Goal: Complete application form: Complete application form

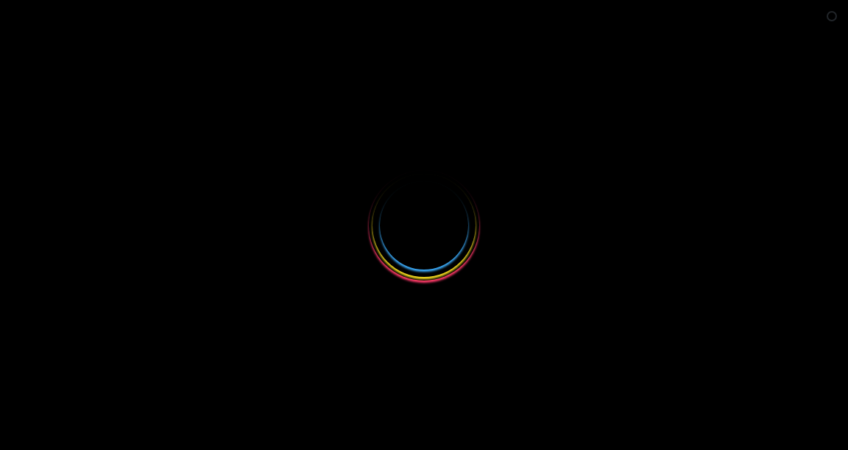
select select
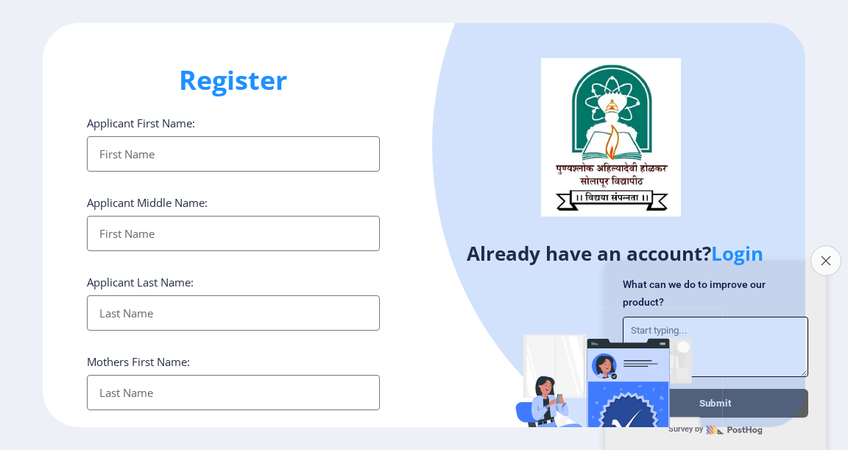
click at [825, 255] on icon "Close survey" at bounding box center [826, 260] width 10 height 10
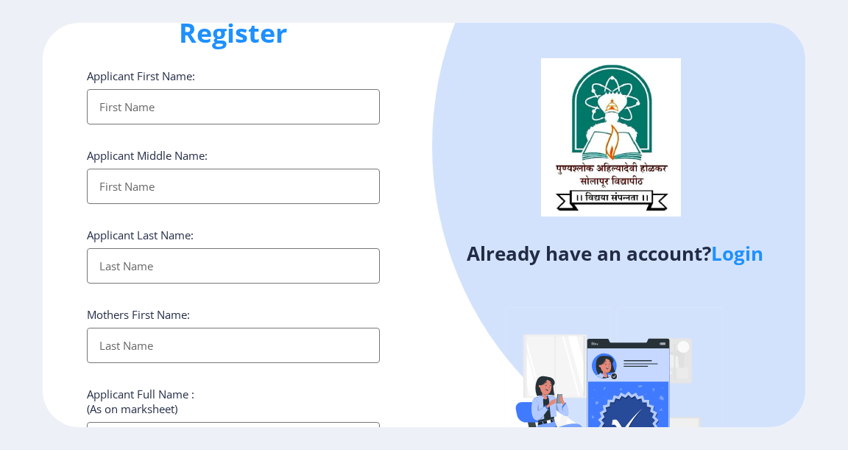
scroll to position [74, 0]
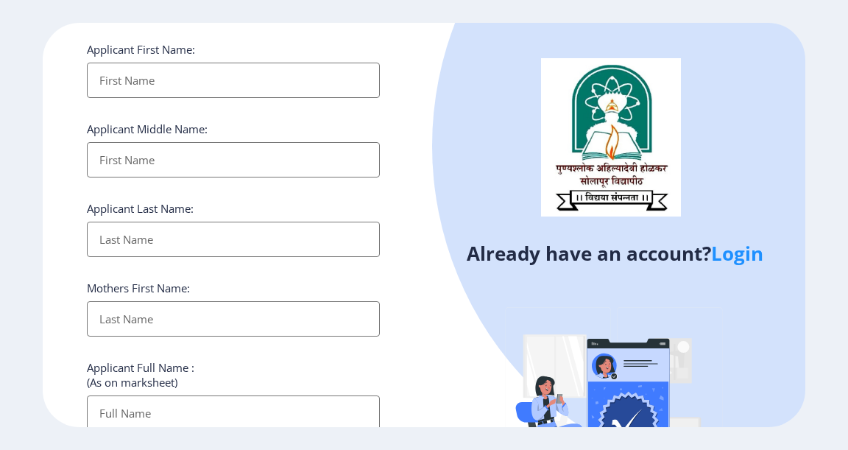
click at [117, 71] on input "Applicant First Name:" at bounding box center [233, 80] width 293 height 35
type input "[PERSON_NAME]"
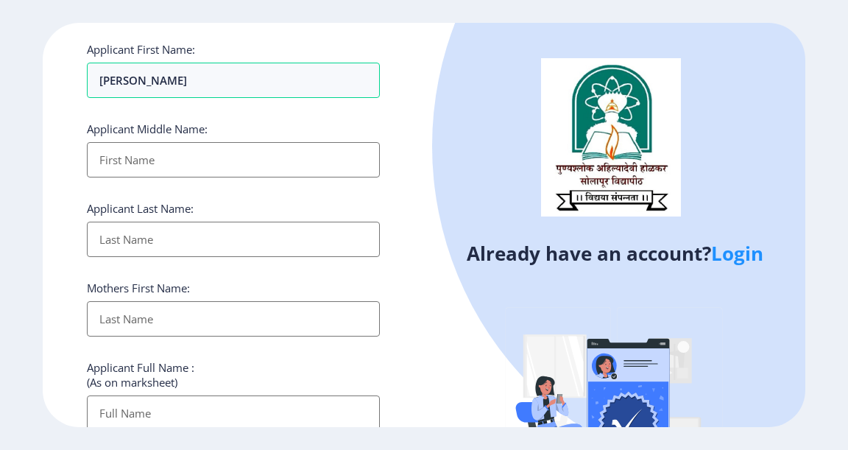
click at [138, 157] on input "Applicant First Name:" at bounding box center [233, 159] width 293 height 35
type input "bharat"
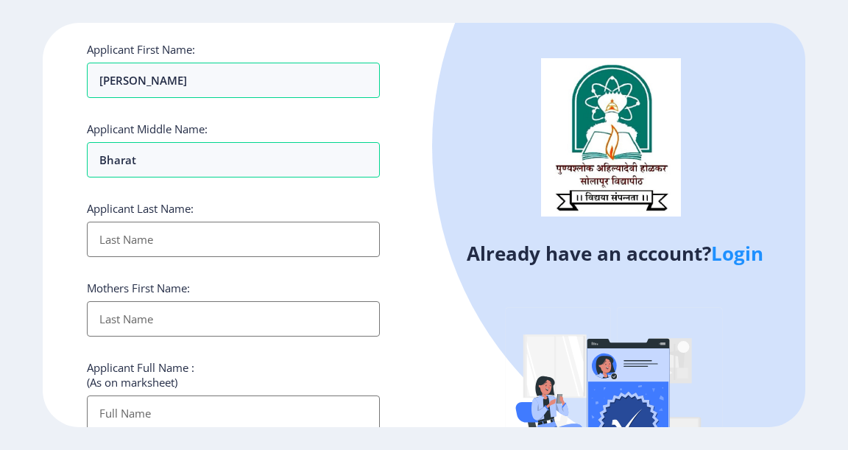
click at [193, 232] on input "Applicant First Name:" at bounding box center [233, 239] width 293 height 35
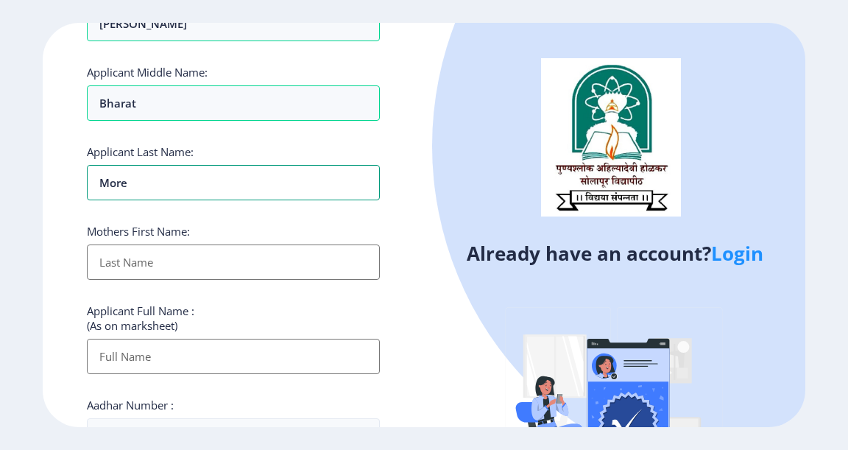
scroll to position [147, 0]
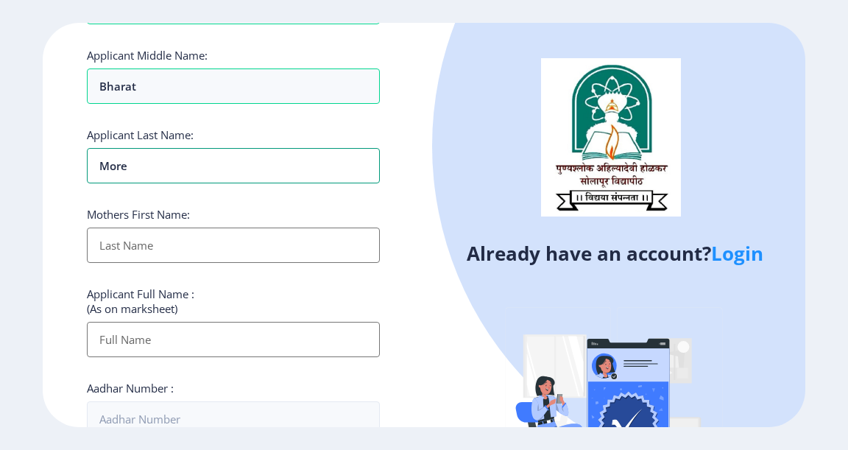
type input "more"
click at [123, 247] on input "Applicant First Name:" at bounding box center [233, 244] width 293 height 35
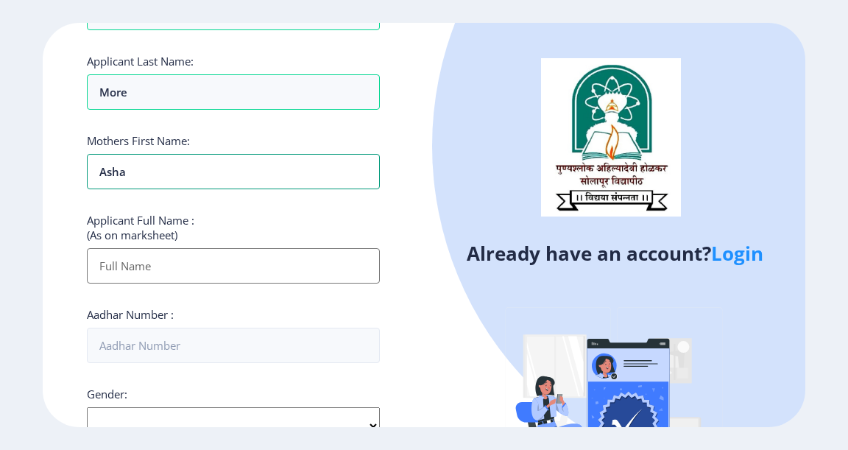
scroll to position [294, 0]
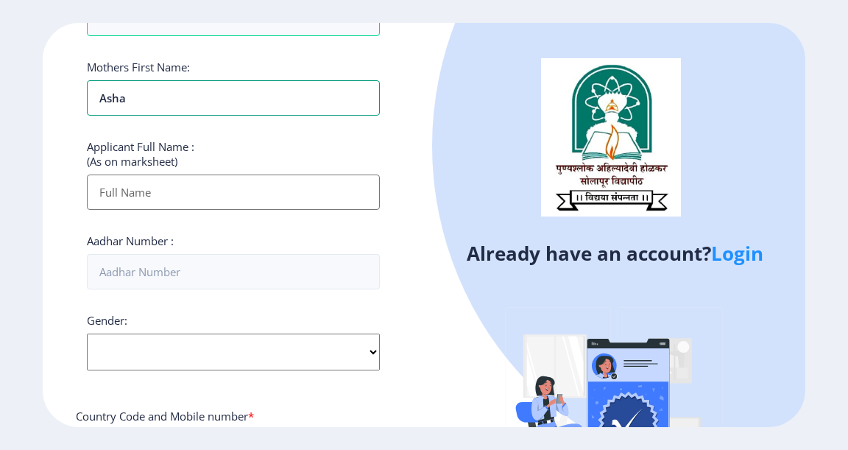
type input "asha"
click at [124, 196] on input "Applicant First Name:" at bounding box center [233, 191] width 293 height 35
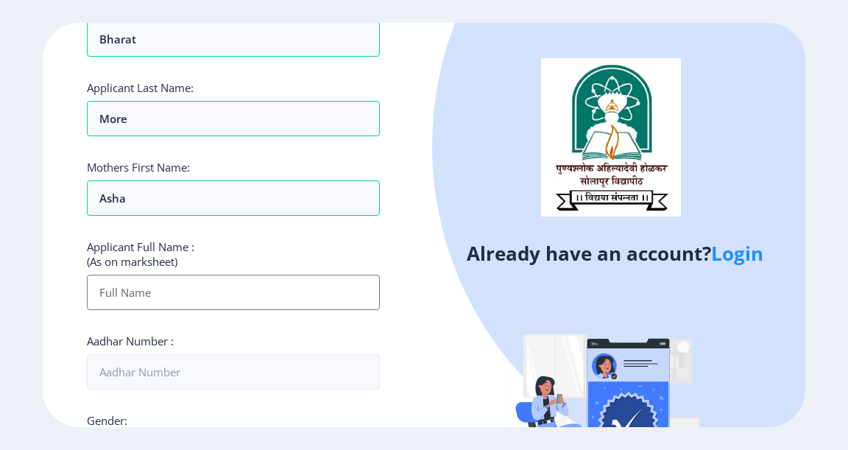
scroll to position [221, 0]
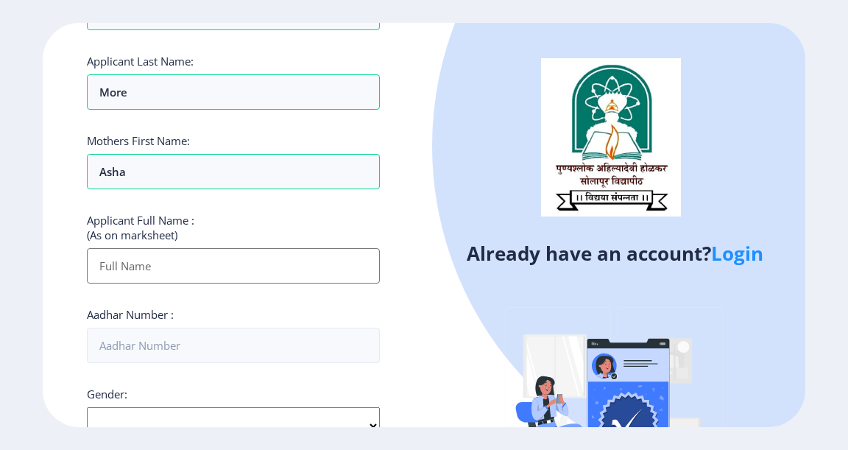
click at [118, 256] on input "Applicant First Name:" at bounding box center [233, 265] width 293 height 35
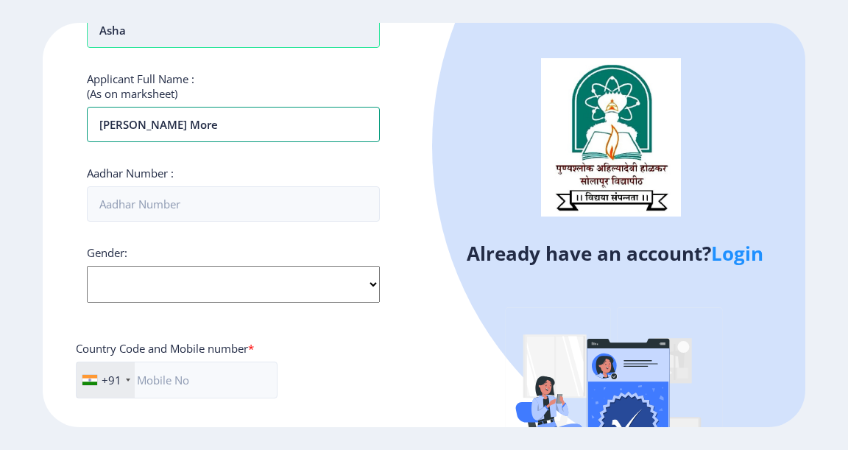
scroll to position [368, 0]
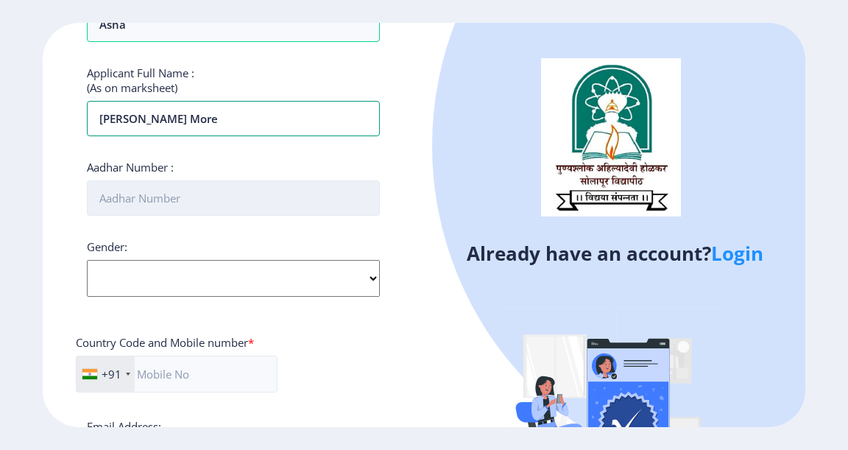
type input "[PERSON_NAME] more"
click at [144, 202] on input "Aadhar Number :" at bounding box center [233, 197] width 293 height 35
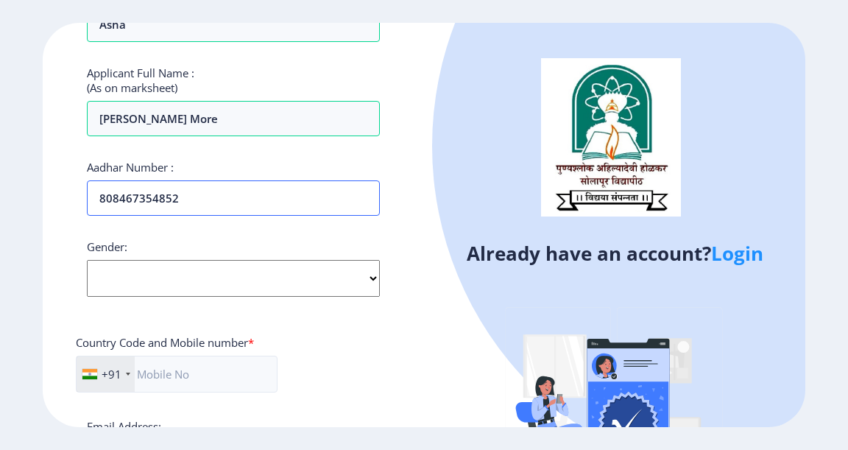
type input "808467354852"
click at [227, 278] on select "Select Gender [DEMOGRAPHIC_DATA] [DEMOGRAPHIC_DATA] Other" at bounding box center [233, 278] width 293 height 37
select select "[DEMOGRAPHIC_DATA]"
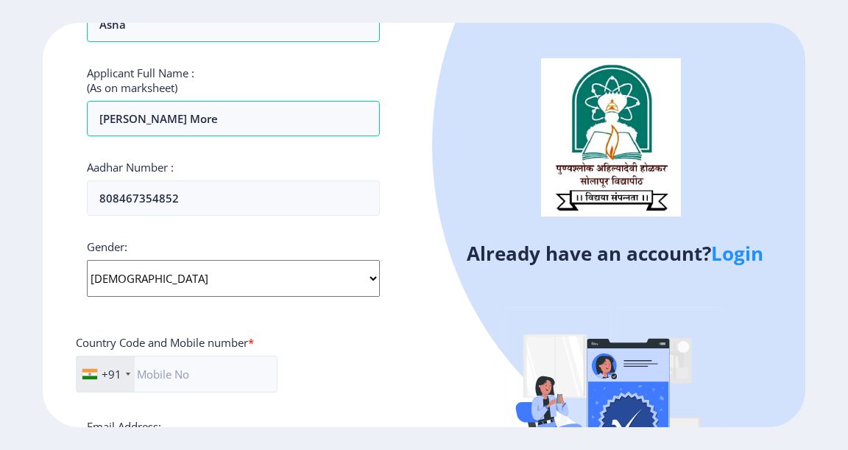
click at [87, 260] on select "Select Gender [DEMOGRAPHIC_DATA] [DEMOGRAPHIC_DATA] Other" at bounding box center [233, 278] width 293 height 37
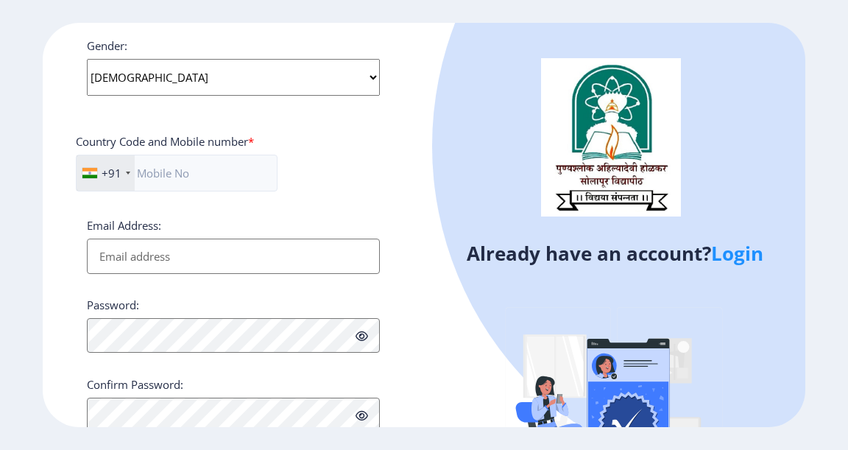
scroll to position [589, 0]
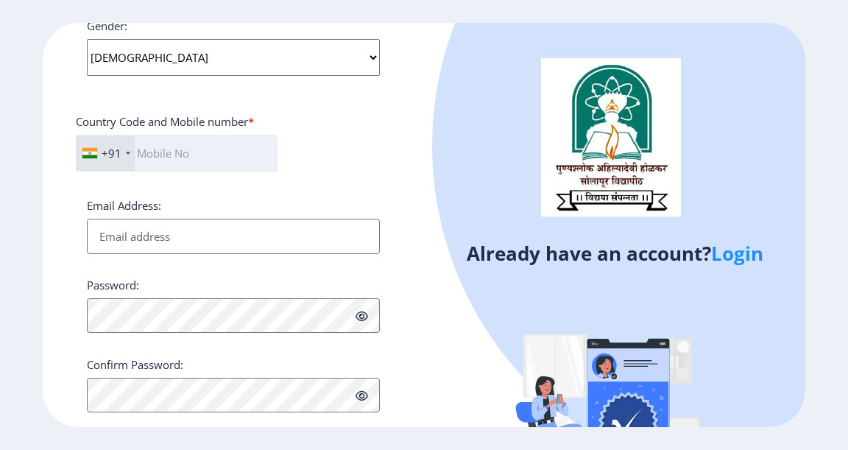
click at [196, 154] on input "text" at bounding box center [177, 153] width 202 height 37
type input "9373777617"
click at [221, 231] on input "Email Address:" at bounding box center [233, 236] width 293 height 35
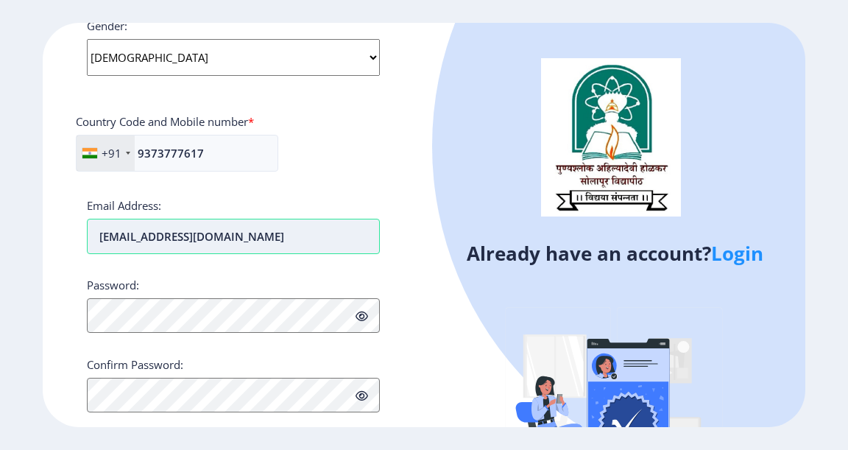
type input "[EMAIL_ADDRESS][DOMAIN_NAME]"
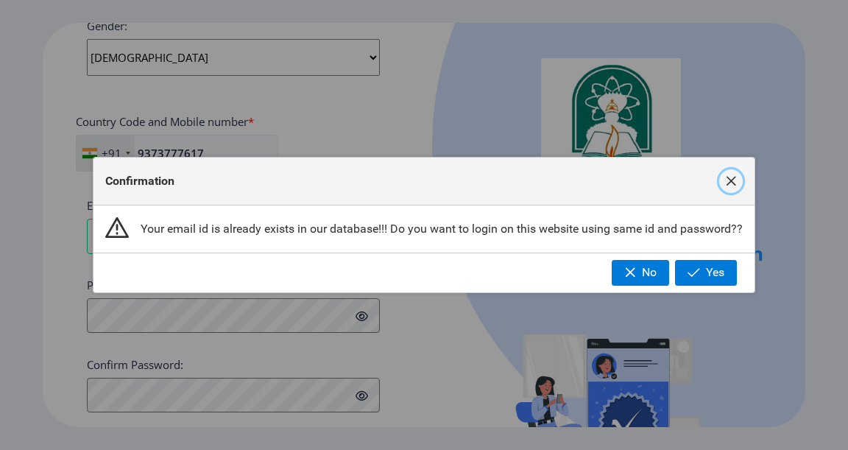
click at [727, 181] on span "button" at bounding box center [731, 181] width 12 height 12
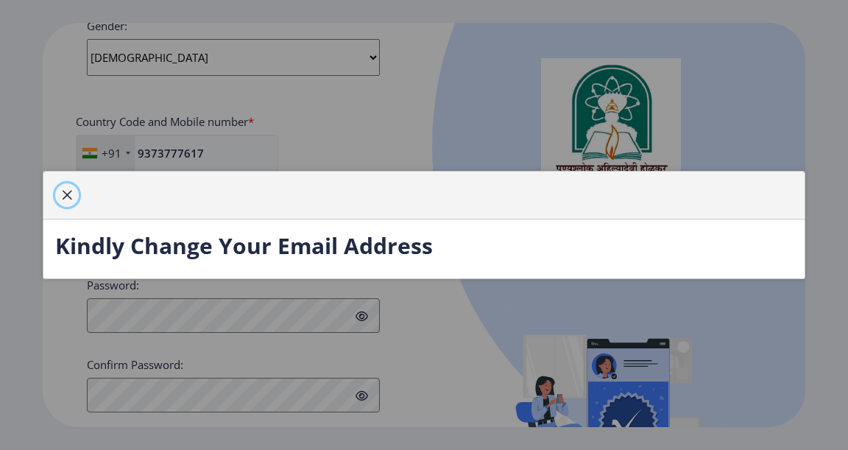
click at [57, 199] on button "button" at bounding box center [67, 195] width 24 height 24
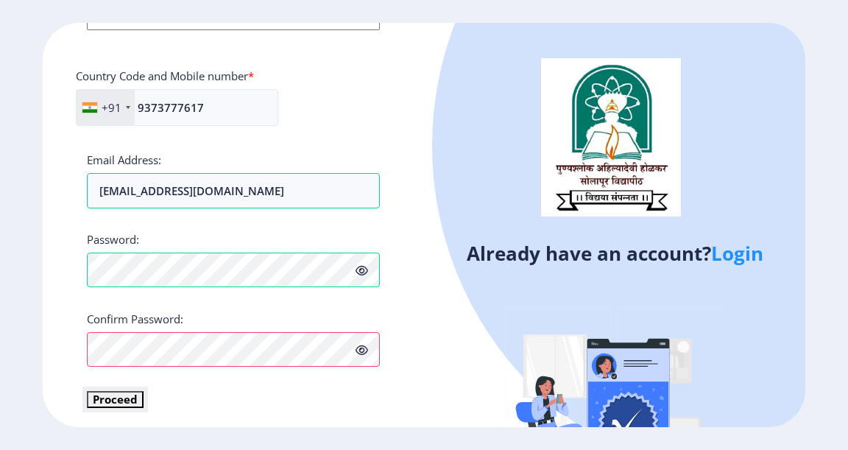
scroll to position [635, 0]
click at [115, 397] on button "Proceed" at bounding box center [115, 398] width 57 height 17
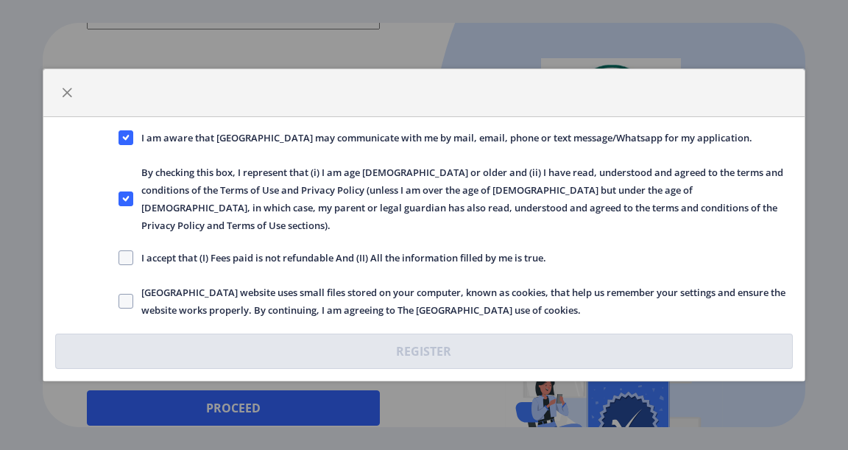
click at [133, 253] on span "I accept that (I) Fees paid is not refundable And (II) All the information fill…" at bounding box center [339, 258] width 413 height 18
click at [119, 258] on input "I accept that (I) Fees paid is not refundable And (II) All the information fill…" at bounding box center [119, 258] width 1 height 1
checkbox input "true"
click at [119, 298] on span at bounding box center [126, 301] width 15 height 15
click at [119, 301] on input "[GEOGRAPHIC_DATA] website uses small files stored on your computer, known as co…" at bounding box center [119, 301] width 1 height 1
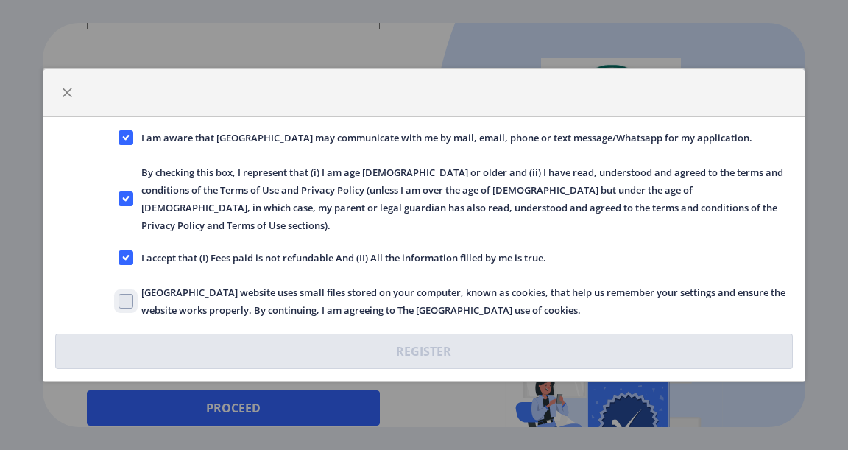
checkbox input "true"
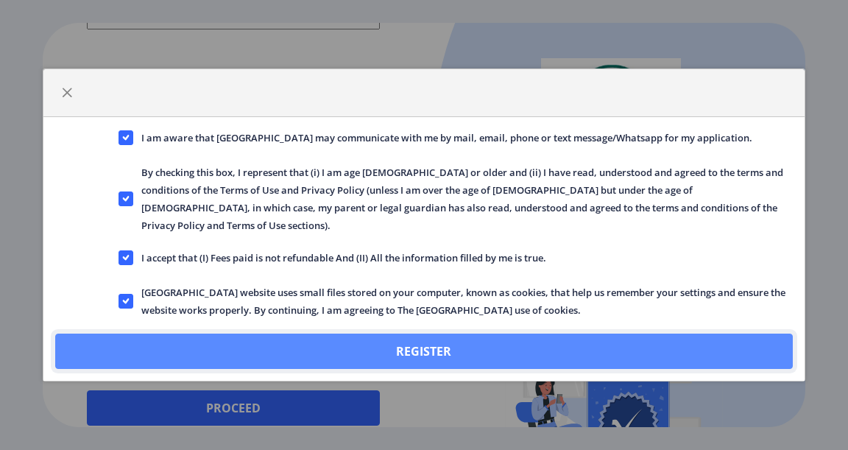
click at [422, 334] on button "Register" at bounding box center [424, 351] width 738 height 35
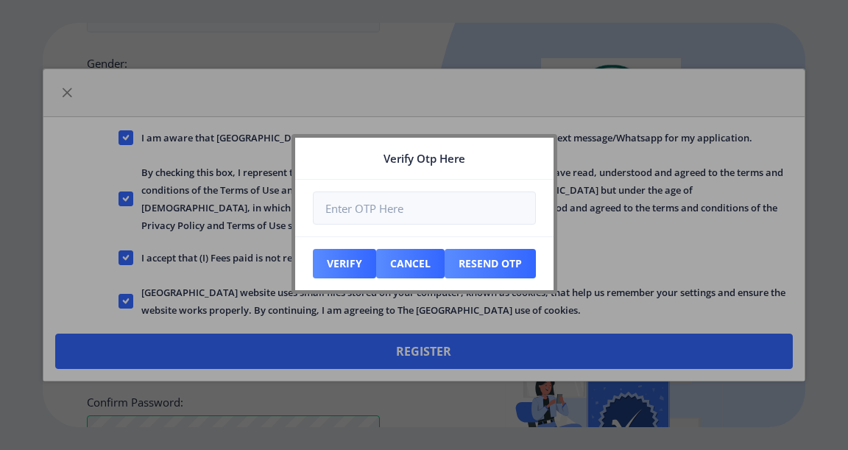
scroll to position [719, 0]
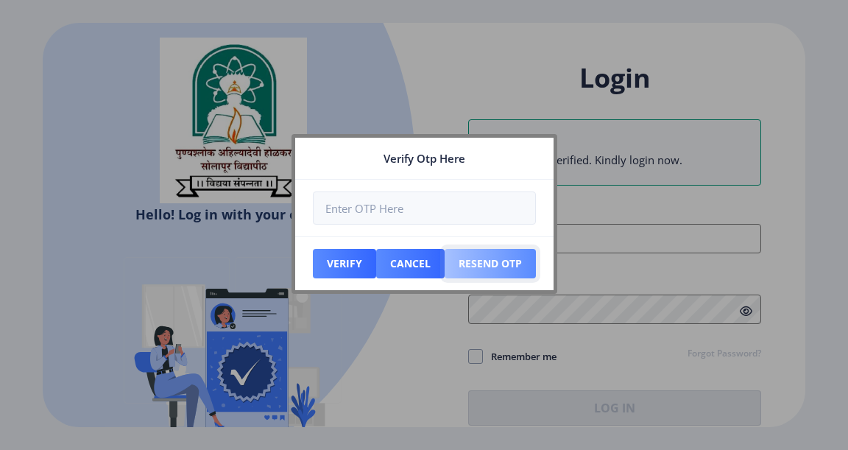
click at [376, 268] on button "Resend Otp" at bounding box center [344, 263] width 63 height 29
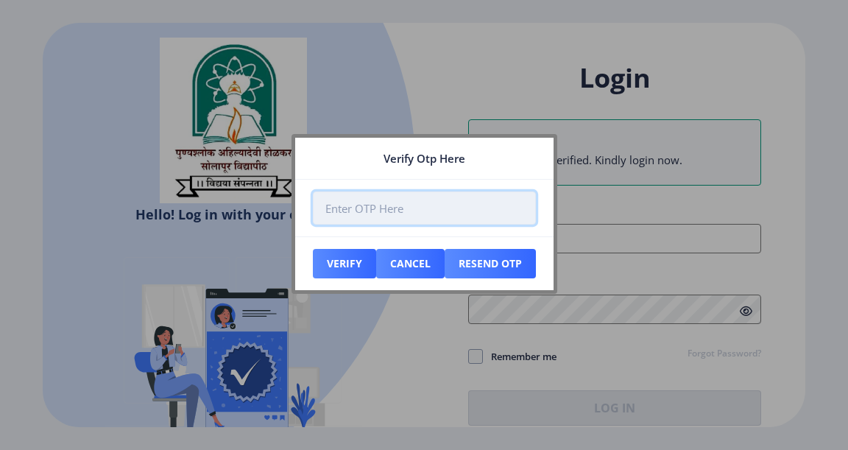
click at [395, 214] on input "number" at bounding box center [424, 207] width 223 height 33
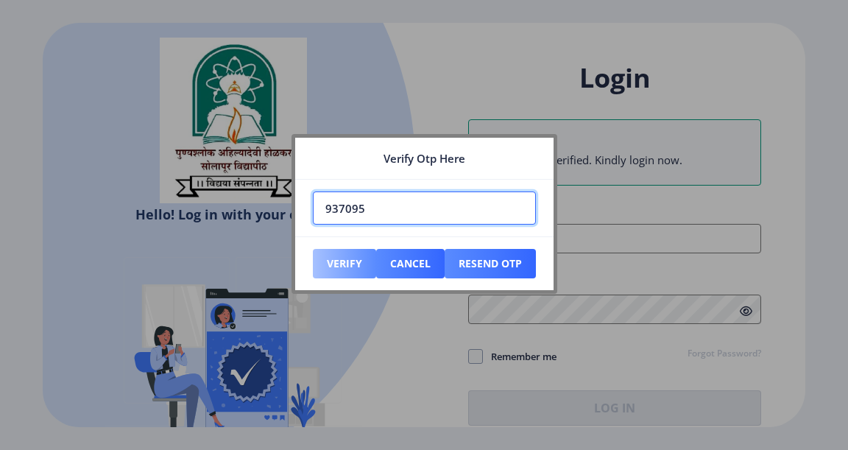
type input "937095"
click at [347, 258] on button "Verify" at bounding box center [344, 263] width 63 height 29
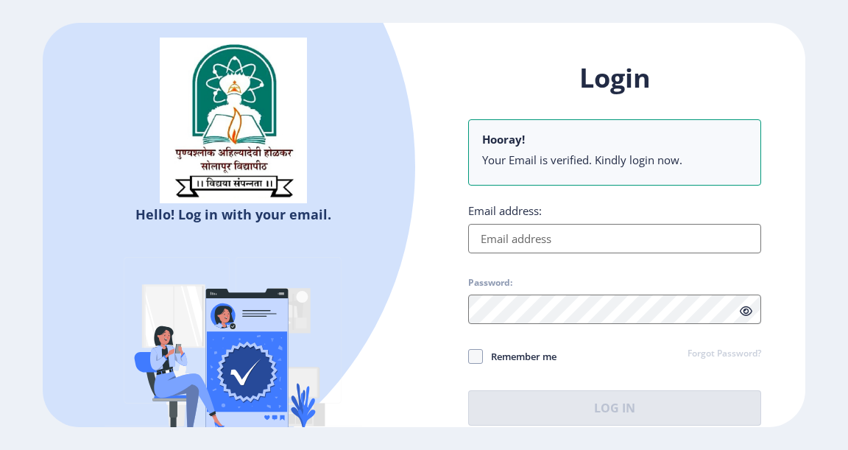
click at [498, 243] on input "Email address:" at bounding box center [614, 238] width 293 height 29
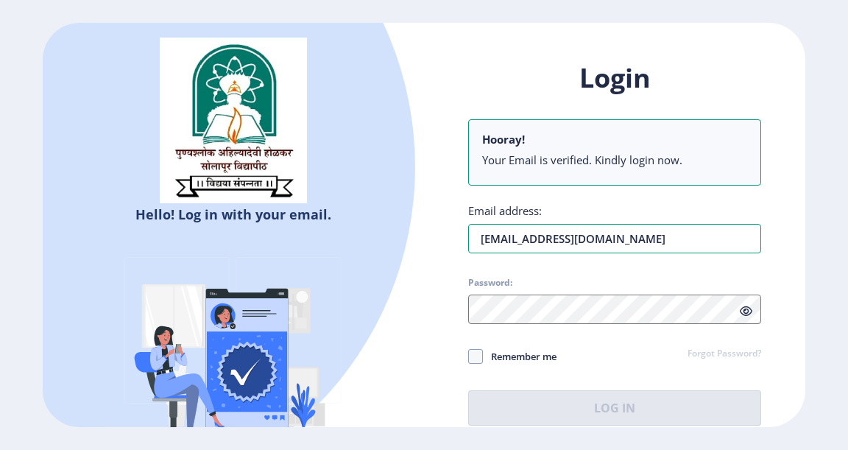
type input "[EMAIL_ADDRESS][DOMAIN_NAME]"
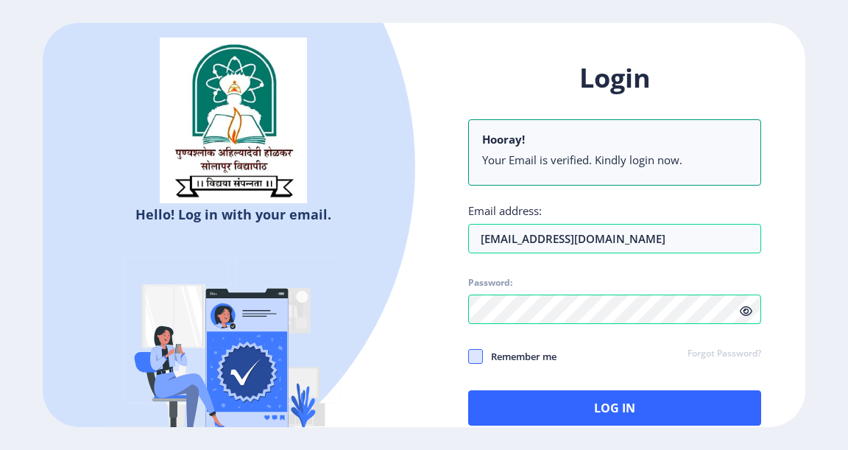
click at [478, 356] on span at bounding box center [475, 356] width 15 height 15
click at [469, 356] on input "Remember me" at bounding box center [468, 356] width 1 height 1
checkbox input "true"
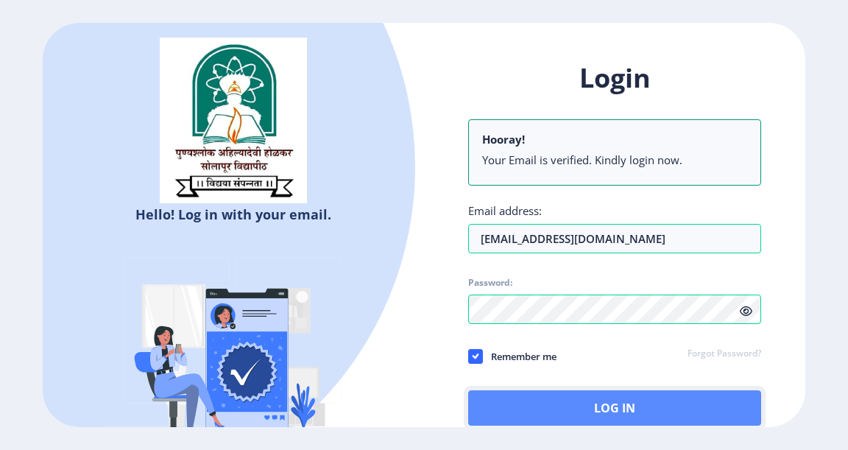
click at [585, 405] on button "Log In" at bounding box center [614, 407] width 293 height 35
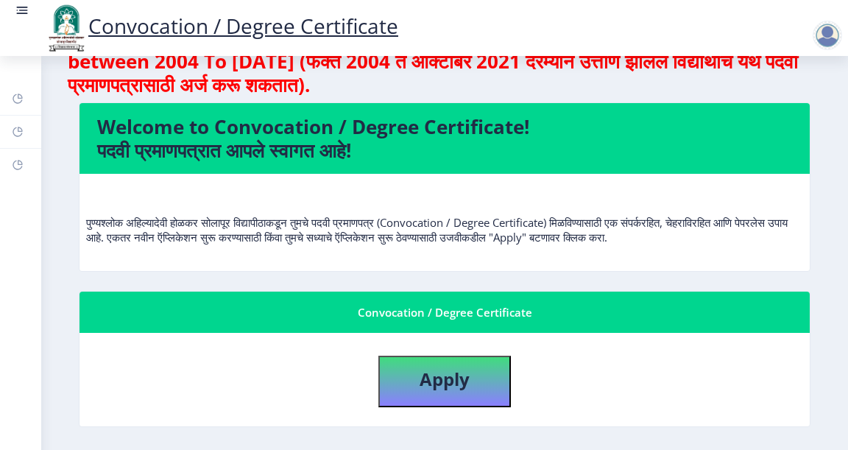
scroll to position [147, 0]
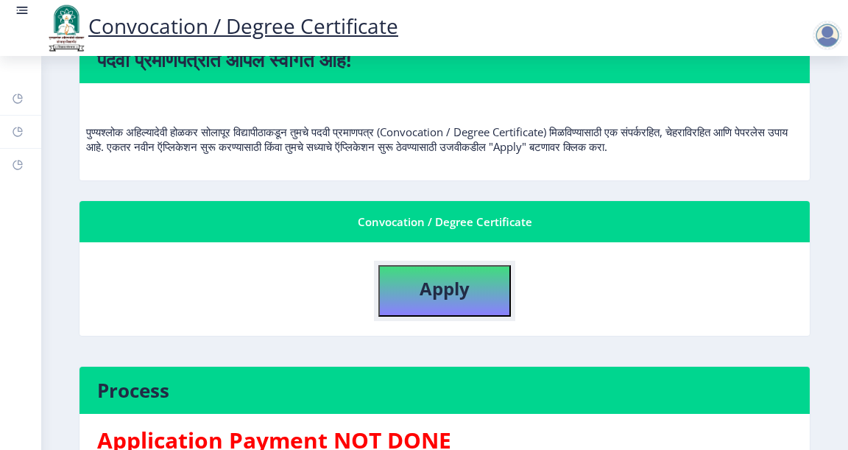
click at [442, 291] on b "Apply" at bounding box center [445, 288] width 50 height 24
select select
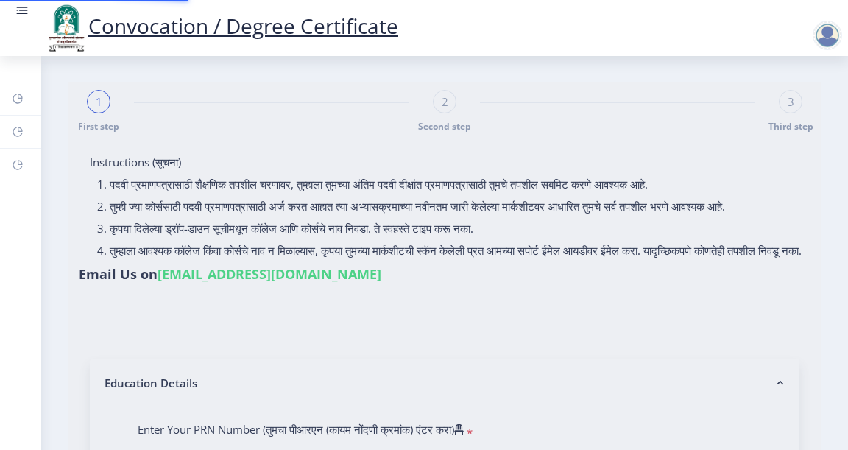
type input "[PERSON_NAME] more"
type input "asha"
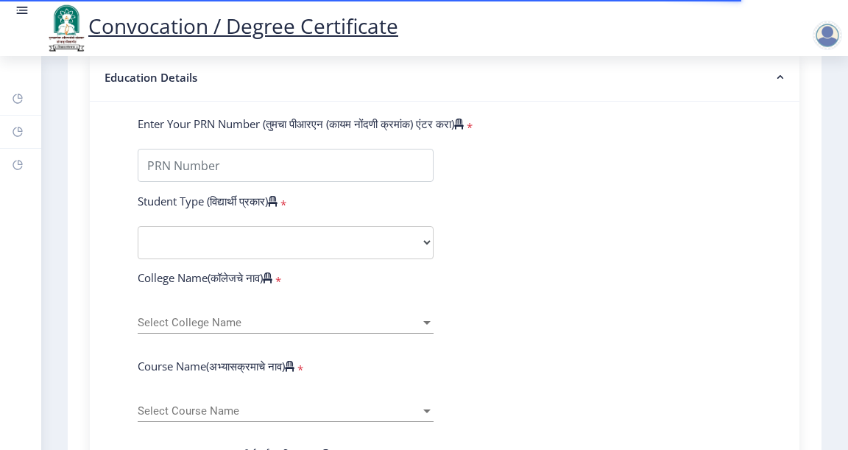
scroll to position [221, 0]
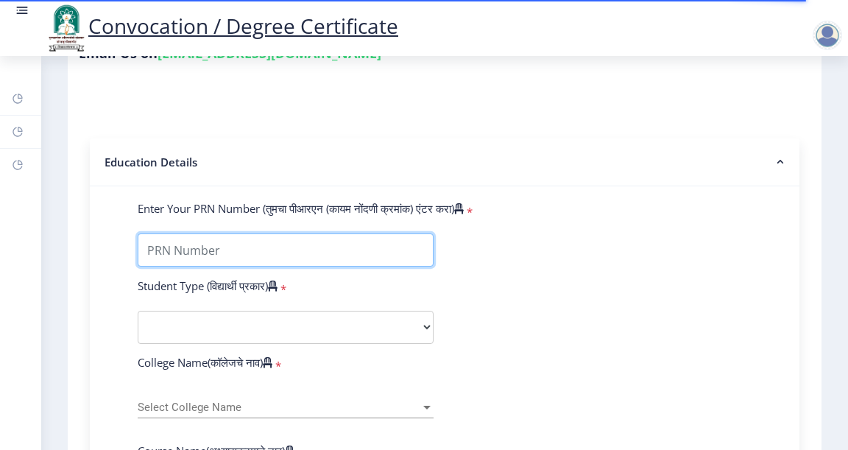
click at [345, 267] on input "Enter Your PRN Number (तुमचा पीआरएन (कायम नोंदणी क्रमांक) एंटर करा)" at bounding box center [286, 249] width 296 height 33
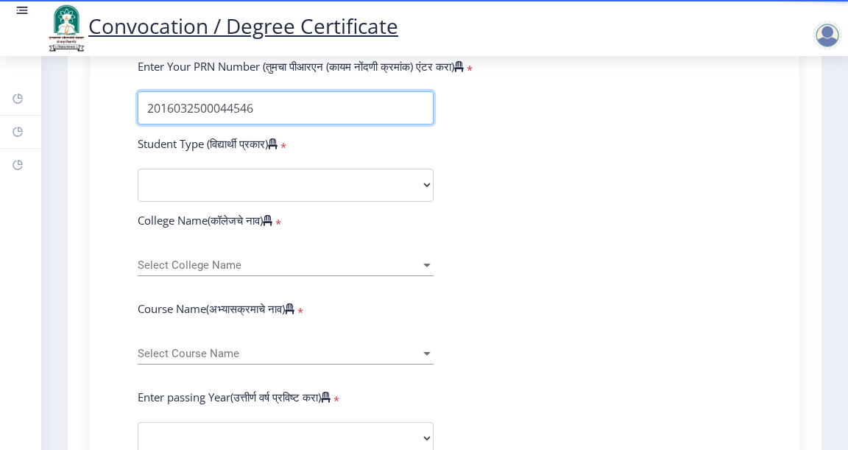
scroll to position [368, 0]
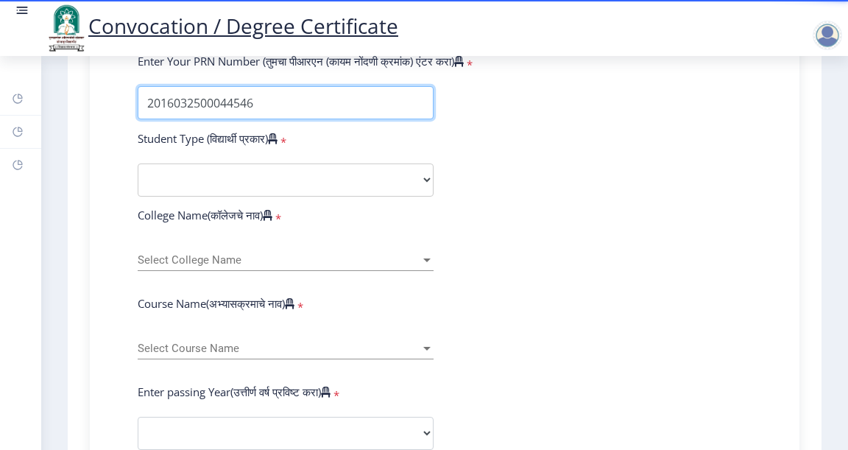
type input "2016032500044546"
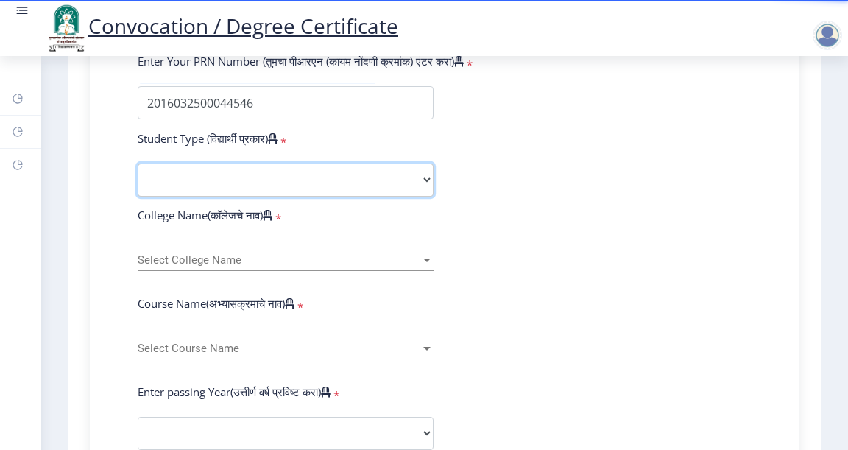
click at [422, 196] on select "Select Student Type Regular External" at bounding box center [286, 179] width 296 height 33
select select "Regular"
click at [138, 177] on select "Select Student Type Regular External" at bounding box center [286, 179] width 296 height 33
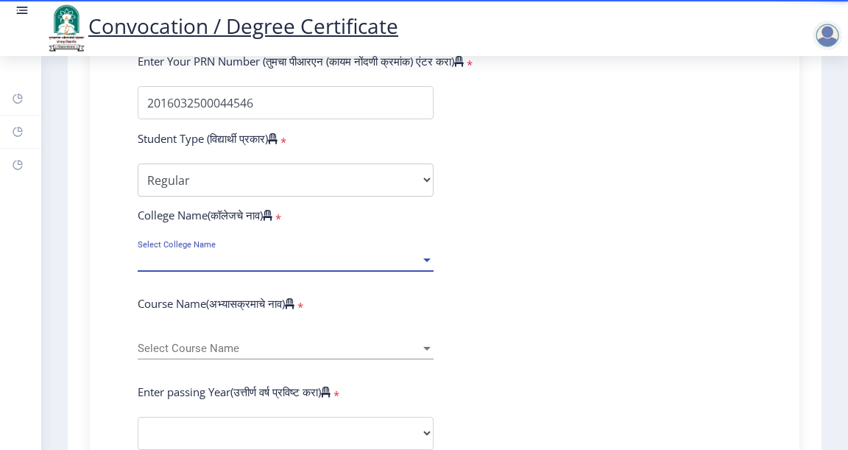
click at [427, 267] on div at bounding box center [426, 260] width 13 height 13
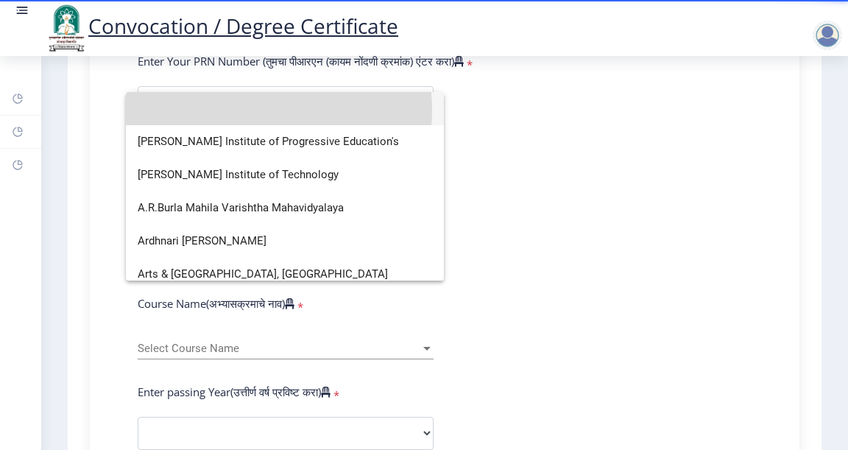
click at [241, 110] on input at bounding box center [285, 108] width 294 height 33
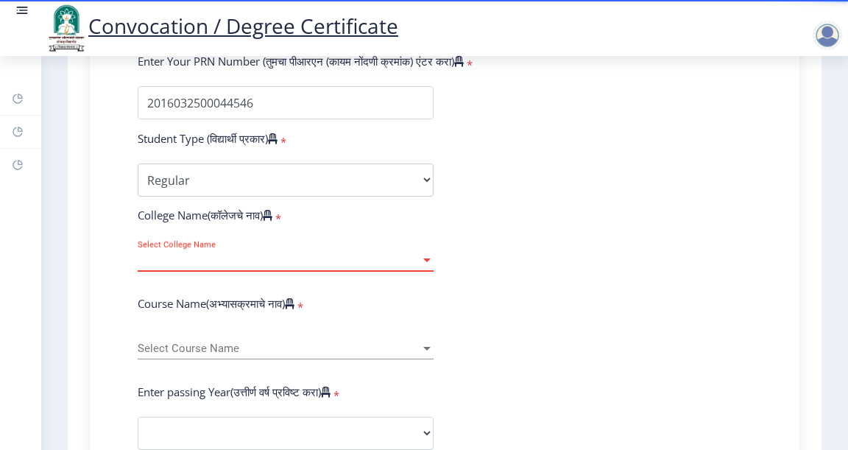
click at [428, 262] on div at bounding box center [426, 260] width 7 height 4
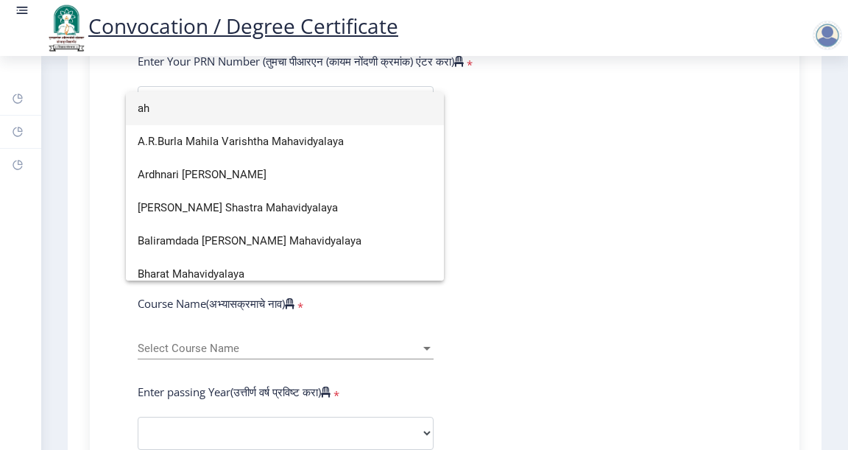
type input "a"
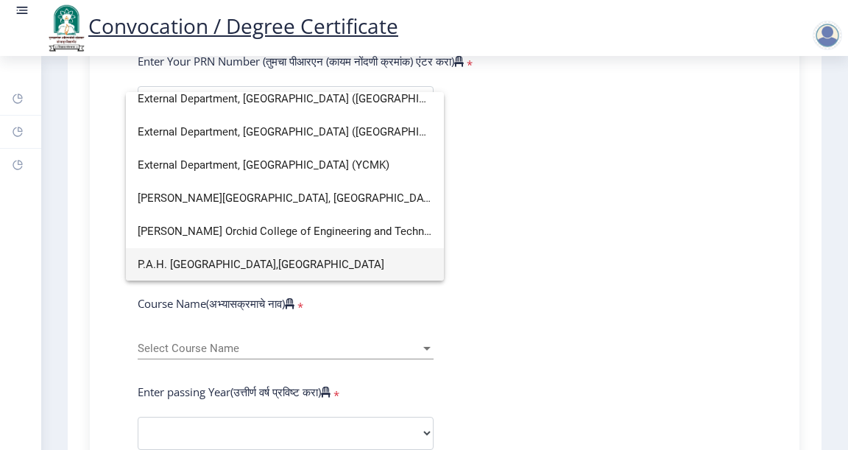
scroll to position [9, 0]
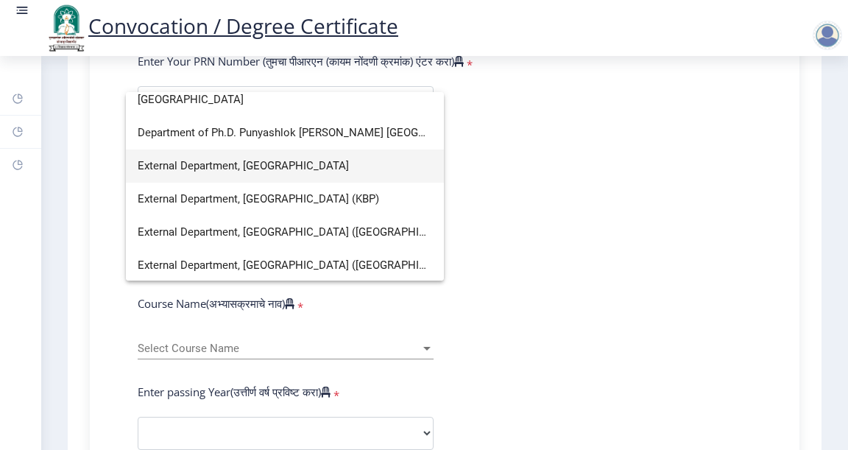
type input "[GEOGRAPHIC_DATA]"
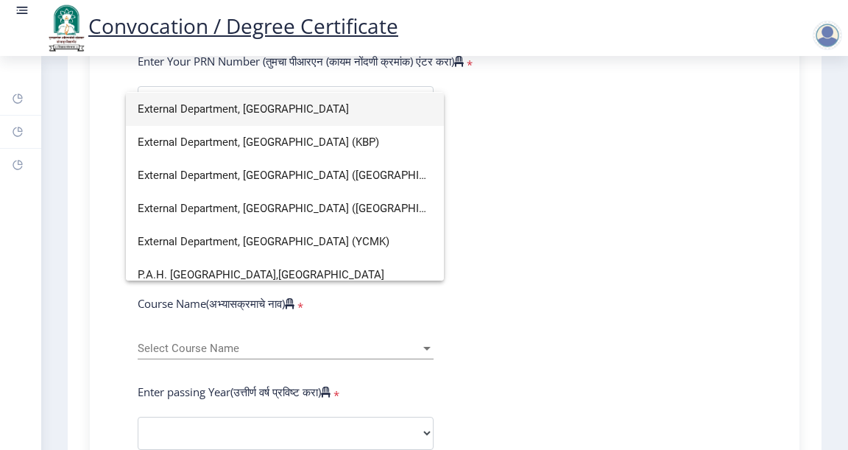
scroll to position [77, 0]
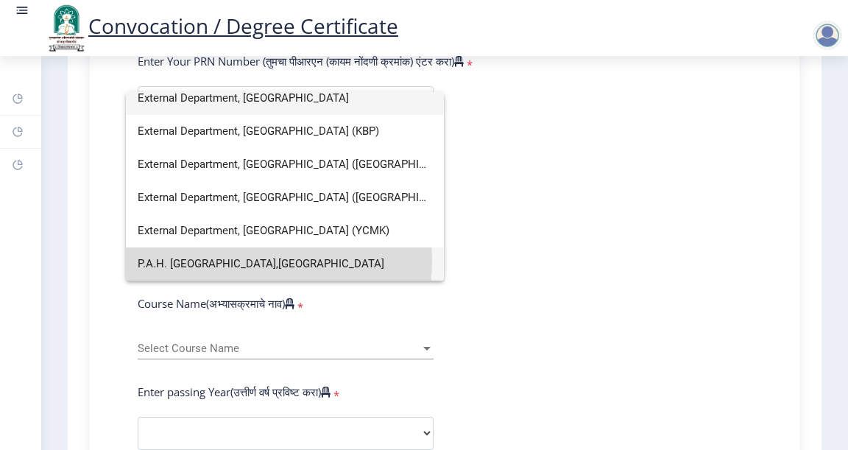
click at [262, 261] on span "P.A.H. [GEOGRAPHIC_DATA],[GEOGRAPHIC_DATA]" at bounding box center [285, 263] width 294 height 33
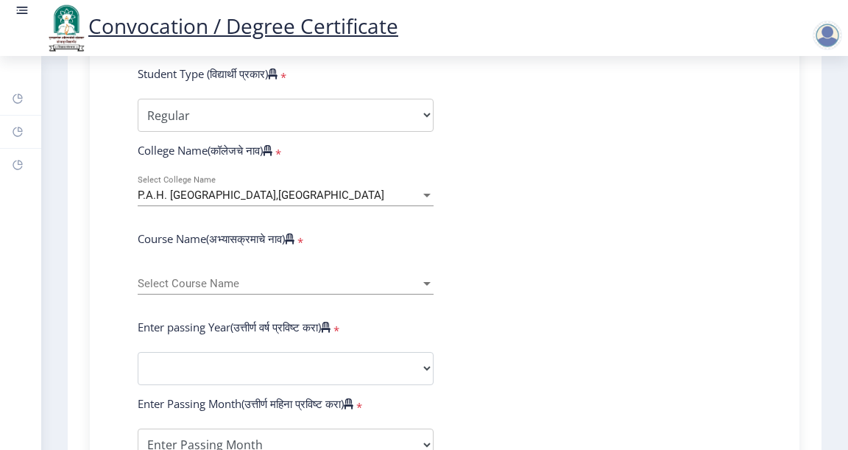
scroll to position [515, 0]
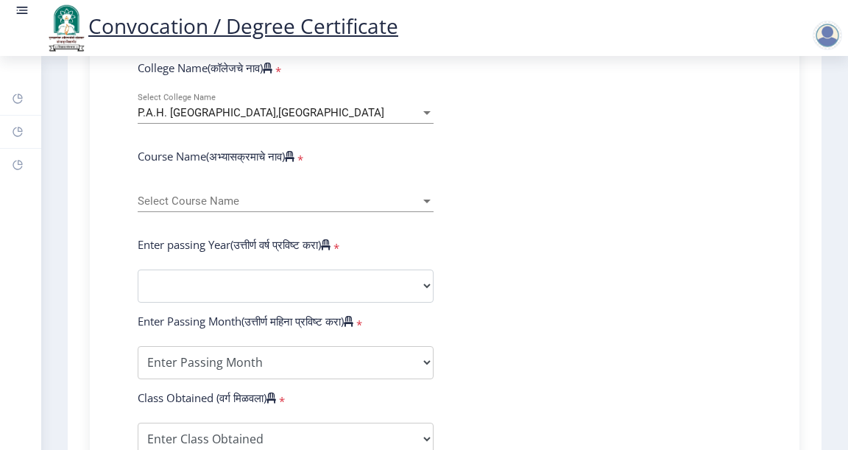
click at [420, 208] on div at bounding box center [426, 201] width 13 height 13
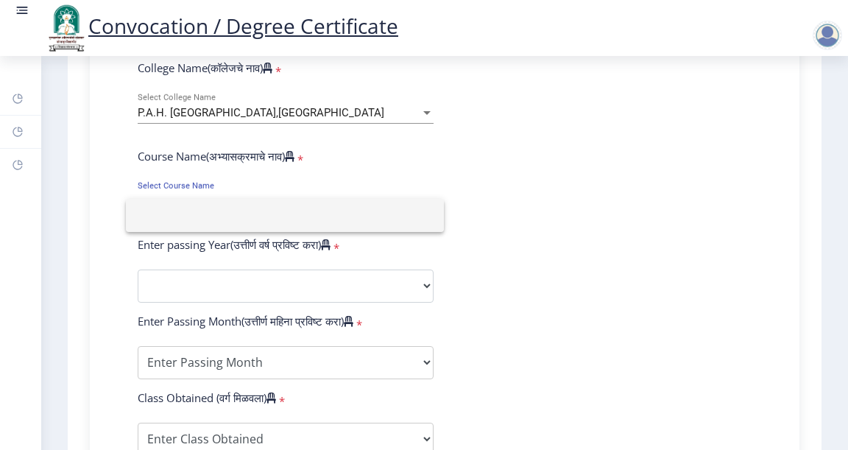
click at [353, 175] on div at bounding box center [424, 225] width 848 height 450
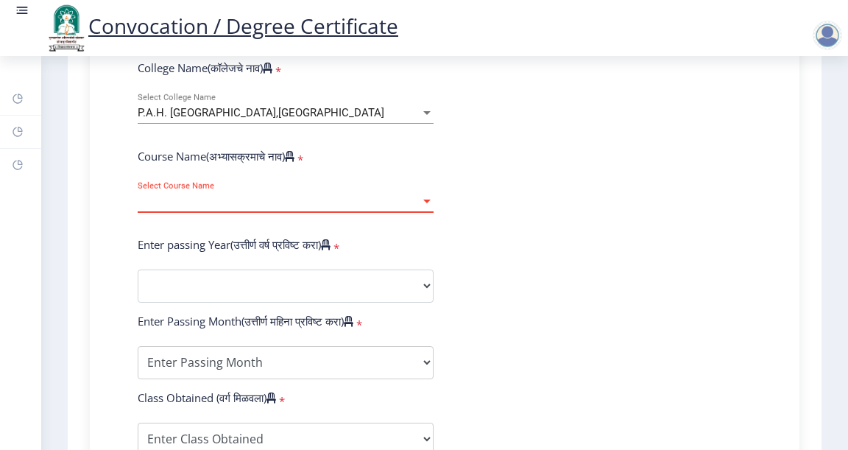
click at [196, 208] on span "Select Course Name" at bounding box center [279, 201] width 283 height 13
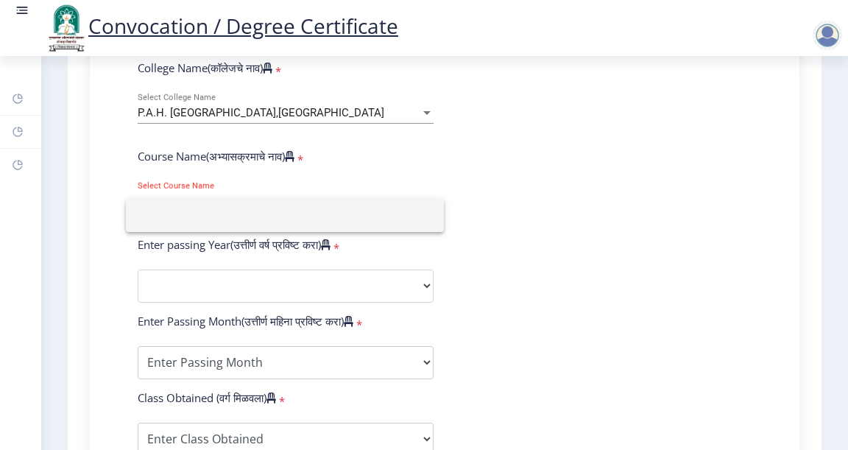
type input "m"
type input "[DOMAIN_NAME]"
click at [239, 297] on div at bounding box center [424, 225] width 848 height 450
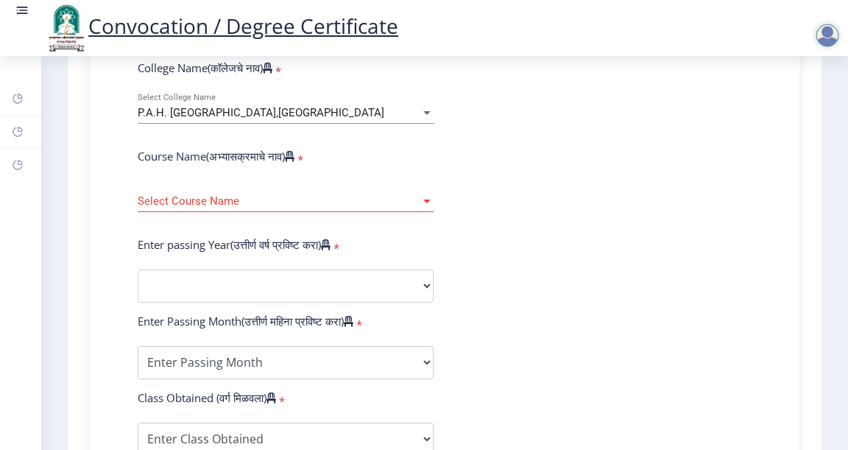
click at [168, 208] on span "Select Course Name" at bounding box center [279, 201] width 283 height 13
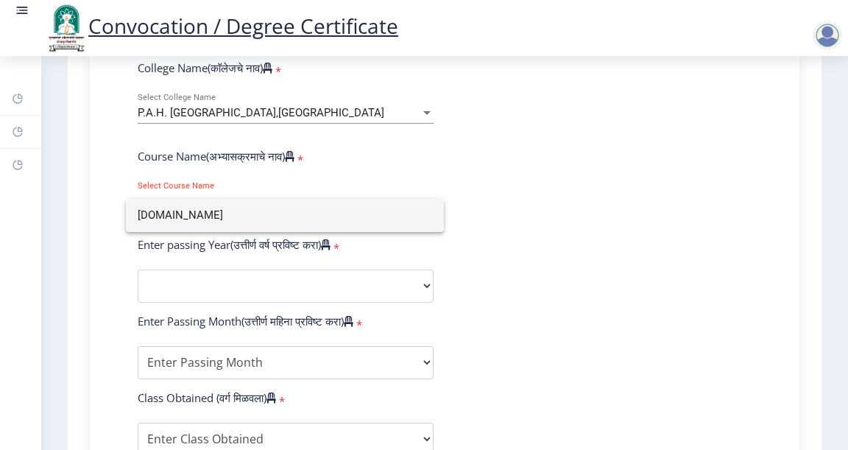
click at [168, 218] on input "[DOMAIN_NAME]" at bounding box center [285, 215] width 294 height 33
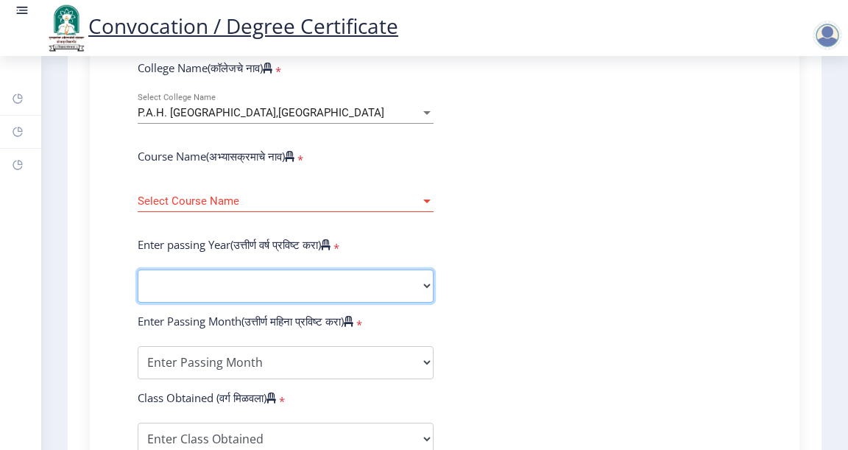
click at [199, 296] on select "2025 2024 2023 2022 2021 2020 2019 2018 2017 2016 2015 2014 2013 2012 2011 2010…" at bounding box center [286, 285] width 296 height 33
select select "2021"
click at [138, 283] on select "2025 2024 2023 2022 2021 2020 2019 2018 2017 2016 2015 2014 2013 2012 2011 2010…" at bounding box center [286, 285] width 296 height 33
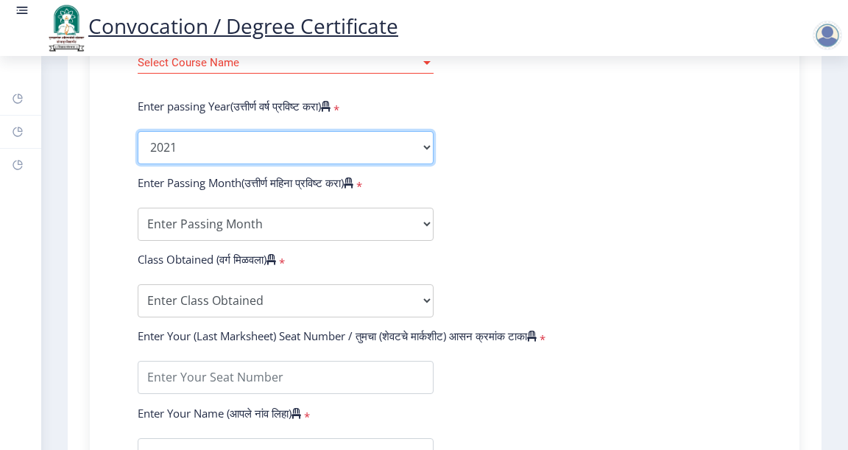
scroll to position [663, 0]
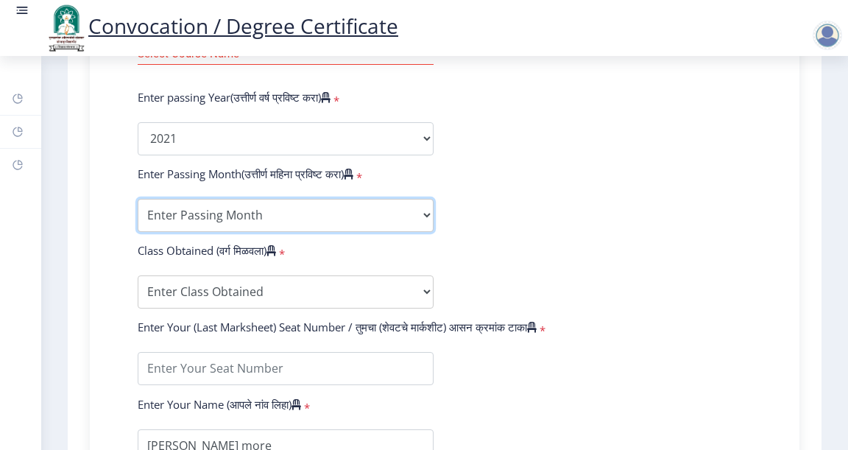
click at [339, 232] on select "Enter Passing Month March April May October November December" at bounding box center [286, 215] width 296 height 33
select select "March"
click at [138, 213] on select "Enter Passing Month March April May October November December" at bounding box center [286, 215] width 296 height 33
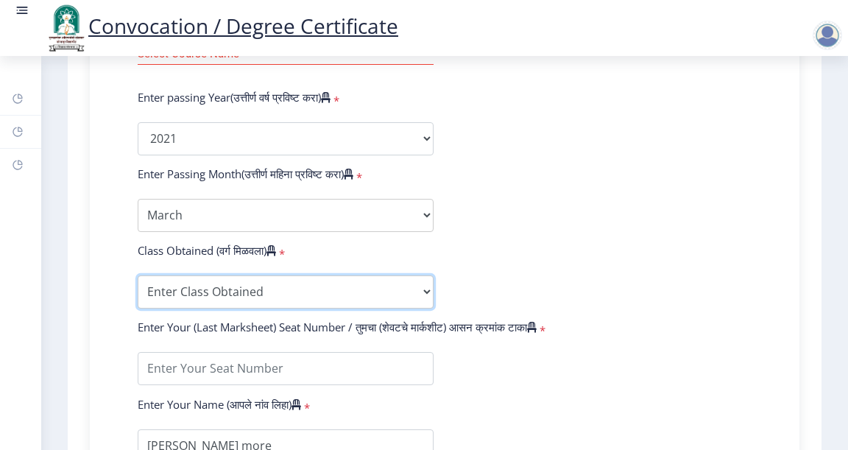
click at [334, 298] on select "Enter Class Obtained FIRST CLASS WITH DISTINCTION FIRST CLASS HIGHER SECOND CLA…" at bounding box center [286, 291] width 296 height 33
select select "Grade A"
click at [138, 289] on select "Enter Class Obtained FIRST CLASS WITH DISTINCTION FIRST CLASS HIGHER SECOND CLA…" at bounding box center [286, 291] width 296 height 33
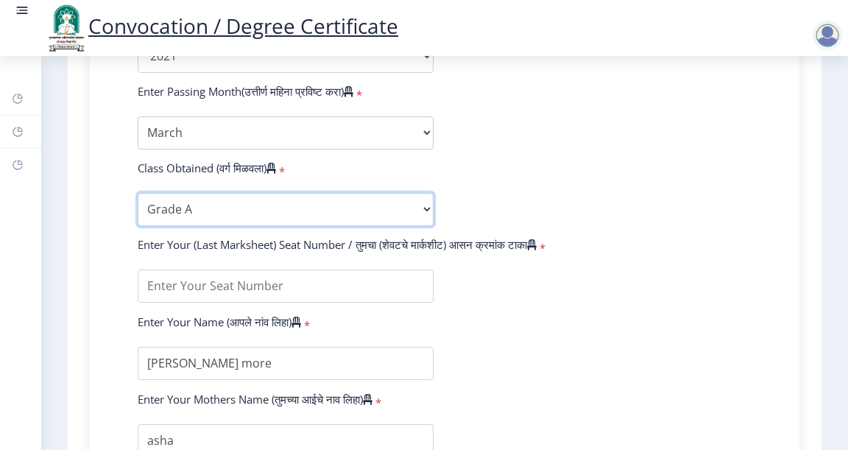
scroll to position [810, 0]
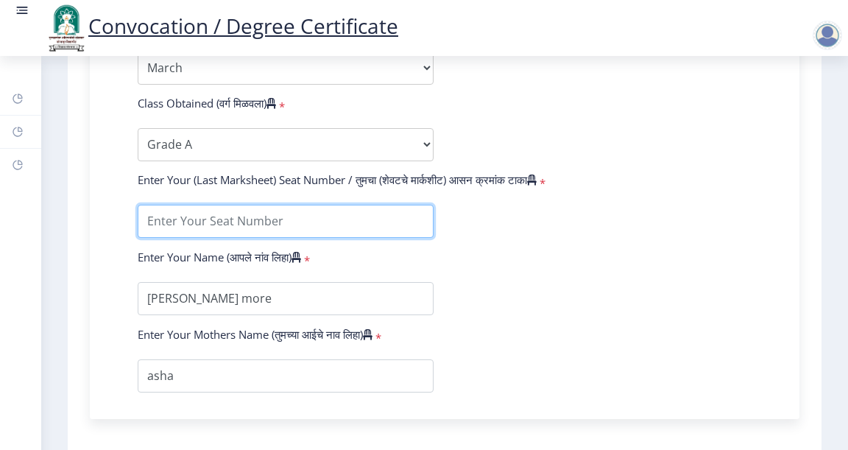
click at [344, 234] on input "textarea" at bounding box center [286, 221] width 296 height 33
type input "1604454"
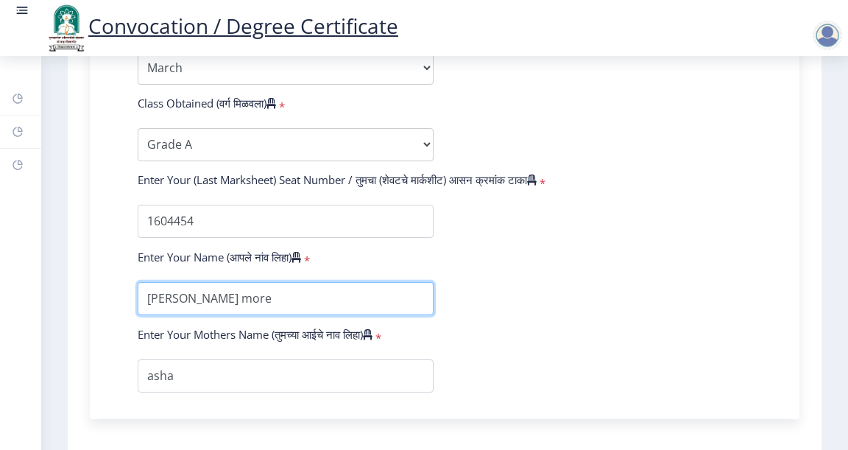
click at [289, 306] on input "textarea" at bounding box center [286, 298] width 296 height 33
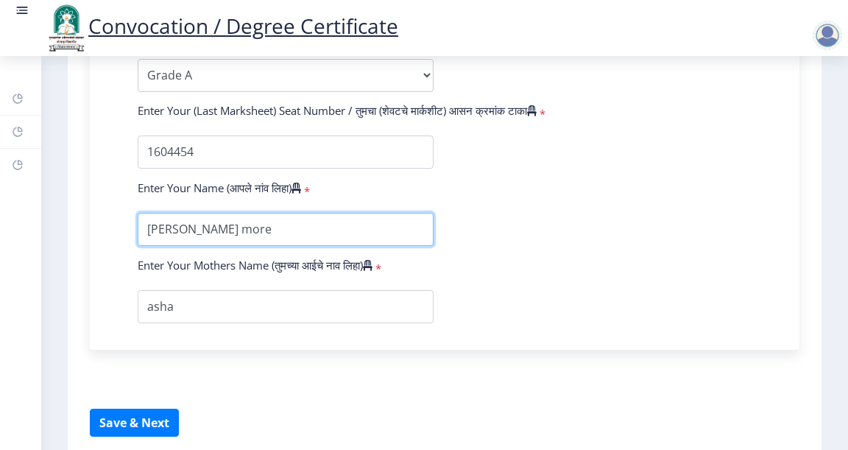
scroll to position [955, 0]
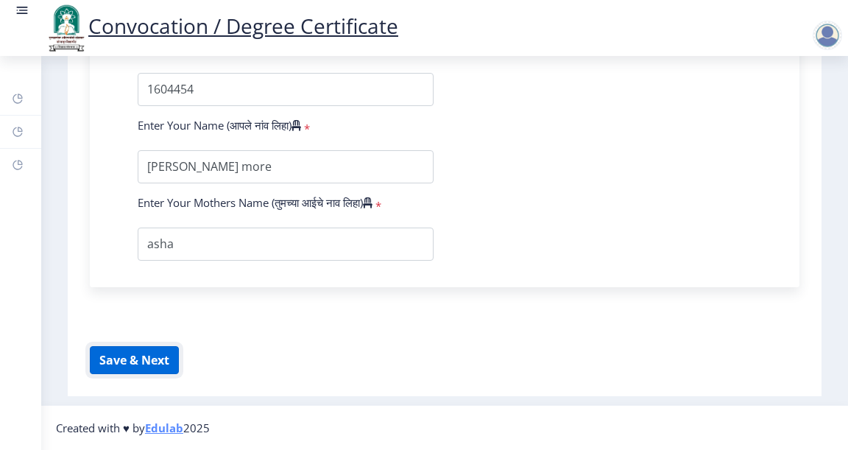
click at [155, 361] on button "Save & Next" at bounding box center [134, 360] width 89 height 28
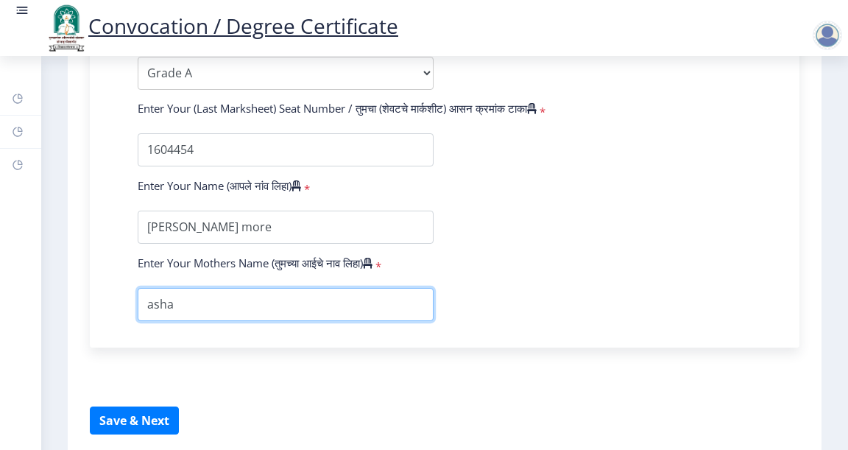
click at [202, 314] on input "textarea" at bounding box center [286, 304] width 296 height 33
type input "a"
type input "Asha bharat More"
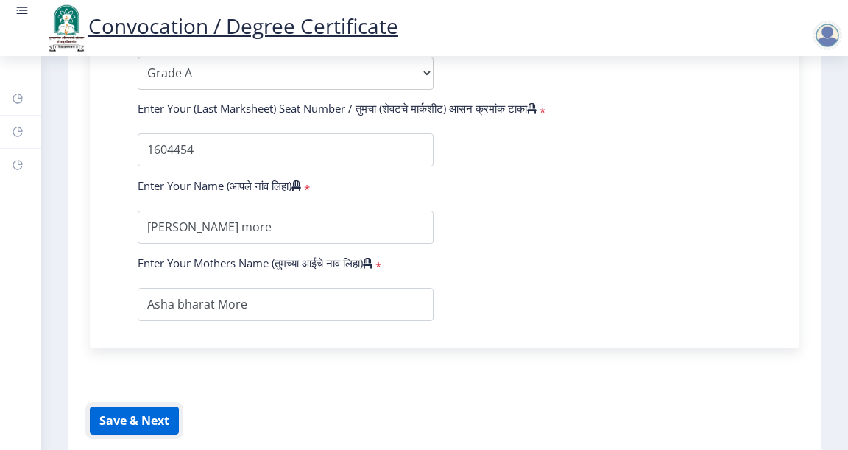
click at [123, 428] on button "Save & Next" at bounding box center [134, 420] width 89 height 28
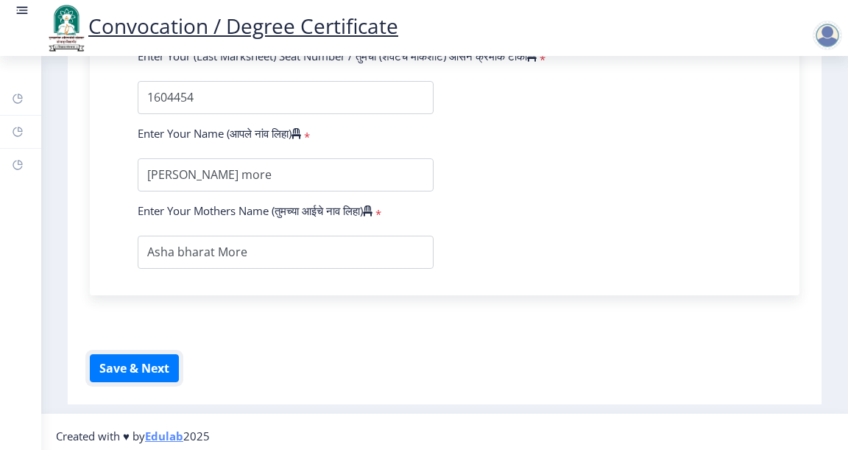
scroll to position [955, 0]
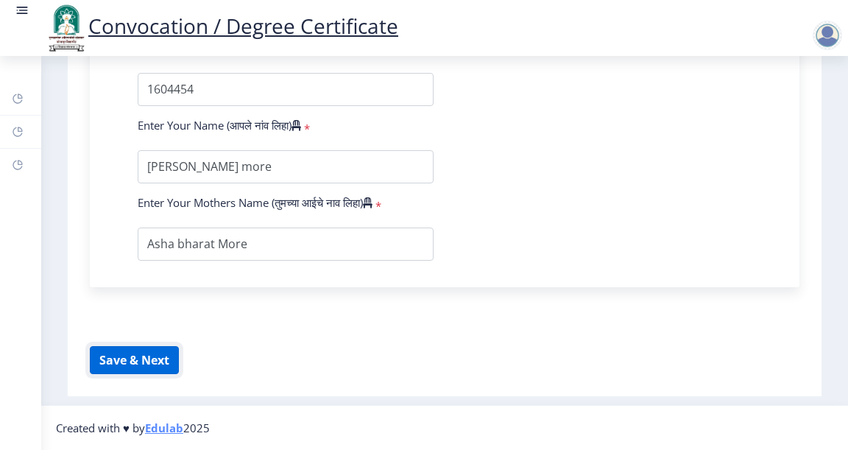
click at [102, 357] on button "Save & Next" at bounding box center [134, 360] width 89 height 28
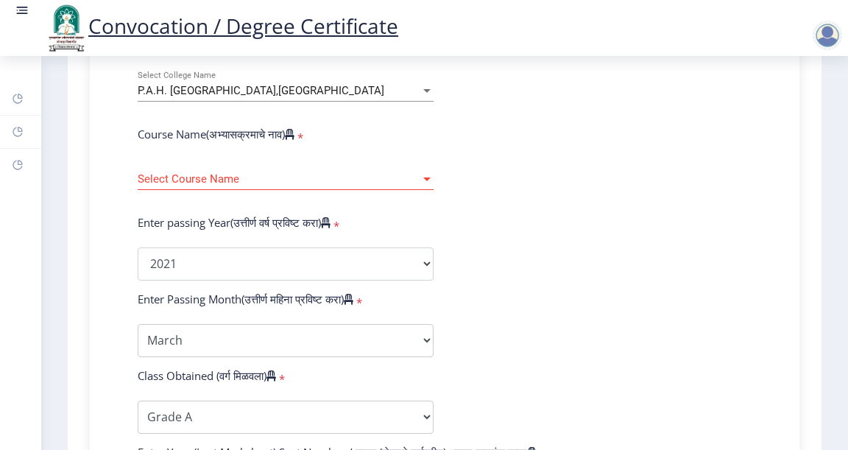
scroll to position [442, 0]
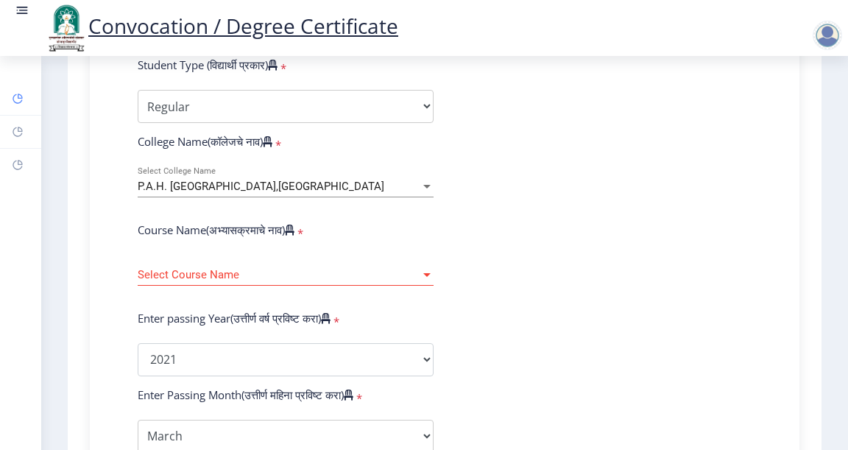
click at [17, 99] on rect at bounding box center [18, 99] width 12 height 12
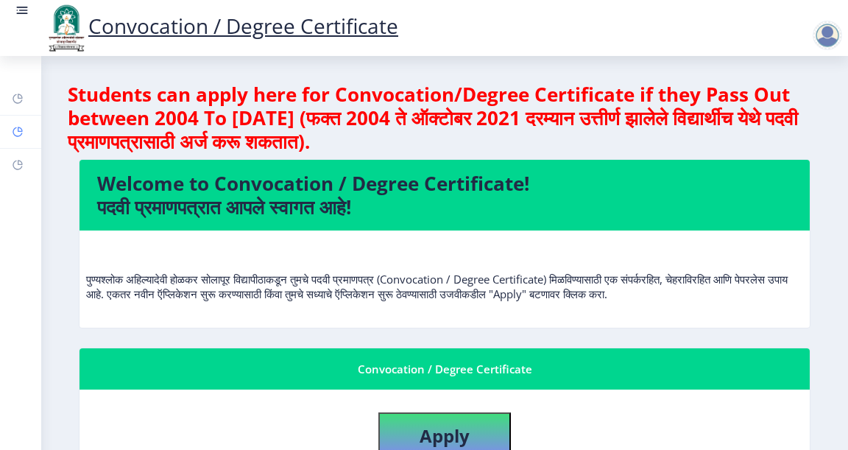
click at [21, 137] on rect at bounding box center [18, 132] width 12 height 12
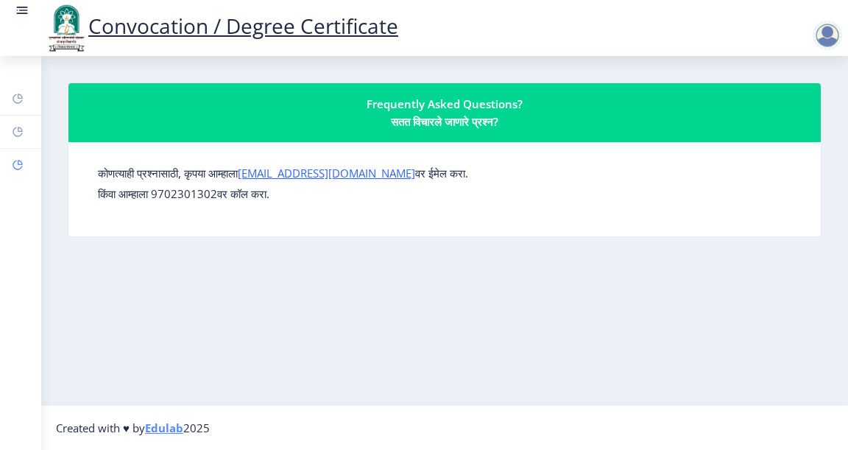
click at [13, 168] on rect at bounding box center [18, 165] width 12 height 12
select select
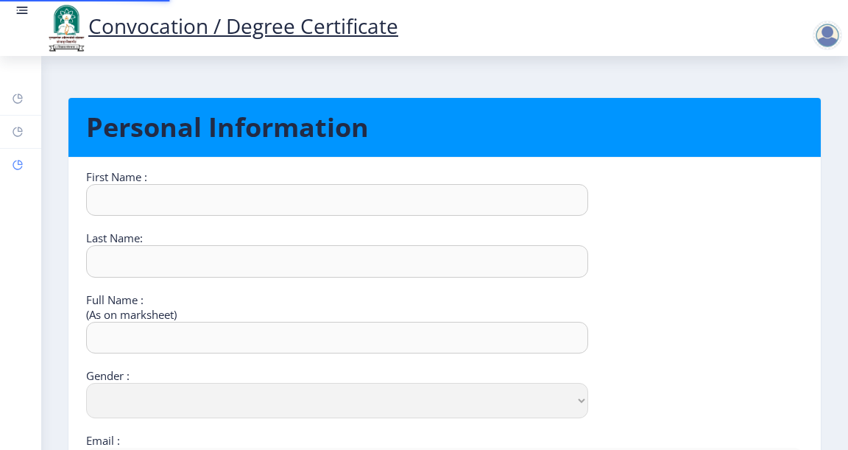
type input "[PERSON_NAME]"
type input "more"
type input "[PERSON_NAME] more"
select select "[DEMOGRAPHIC_DATA]"
type input "[EMAIL_ADDRESS][DOMAIN_NAME]"
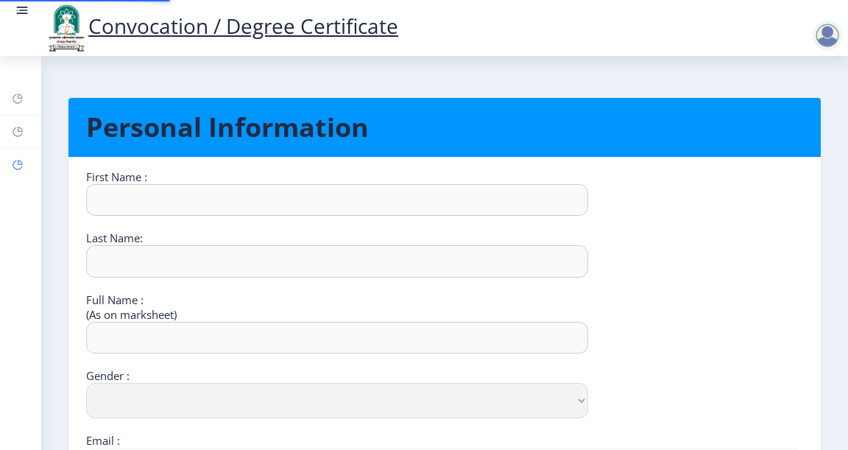
type input "9373777617"
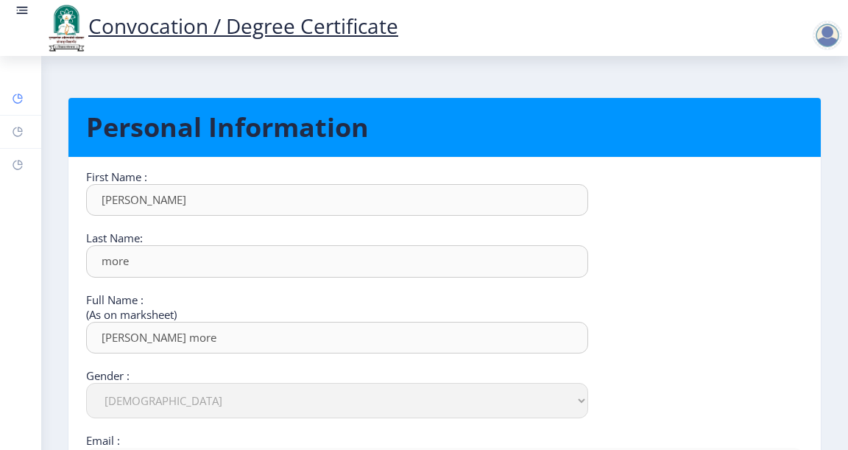
click at [25, 102] on link "Dashboard" at bounding box center [20, 98] width 41 height 32
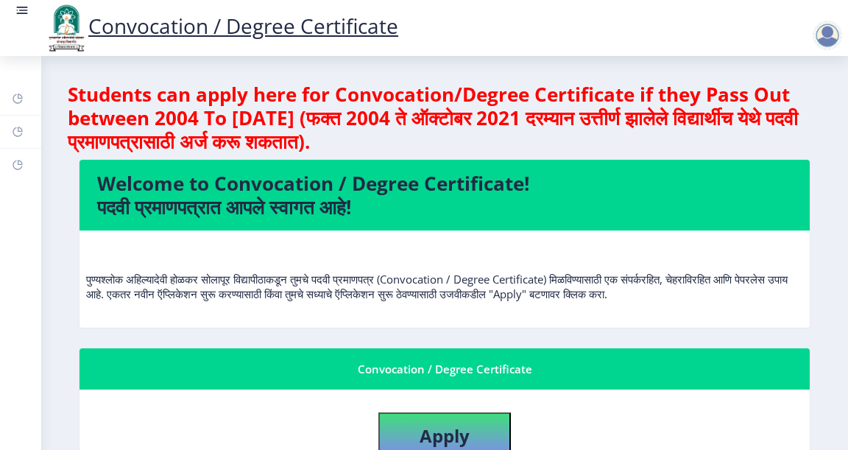
click at [832, 37] on div at bounding box center [827, 35] width 29 height 29
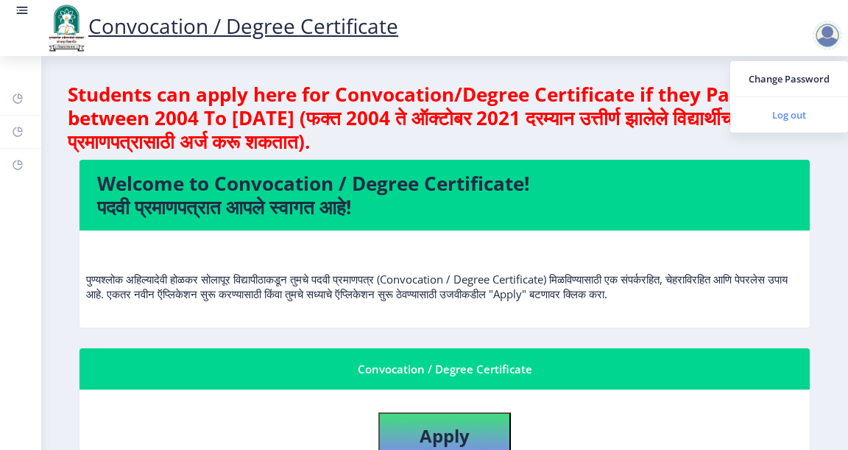
click at [791, 113] on span "Log out" at bounding box center [789, 115] width 94 height 18
